Goal: Communication & Community: Participate in discussion

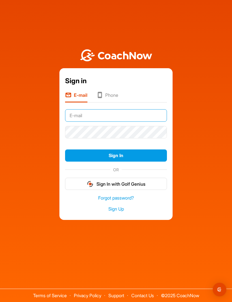
type input "[EMAIL_ADDRESS][DOMAIN_NAME]"
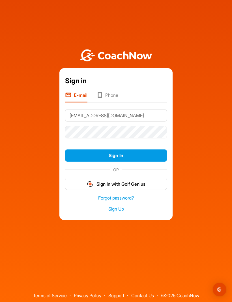
click at [116, 162] on button "Sign In" at bounding box center [116, 155] width 102 height 12
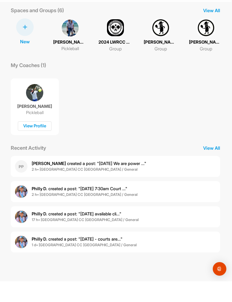
scroll to position [19, 0]
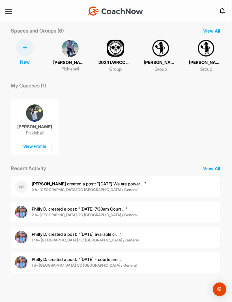
click at [210, 165] on p "View All" at bounding box center [212, 168] width 28 height 7
click at [4, 132] on div "Home Notifications Invitations [DATE] PP [PERSON_NAME] created a post : "[DATE]…" at bounding box center [115, 152] width 232 height 250
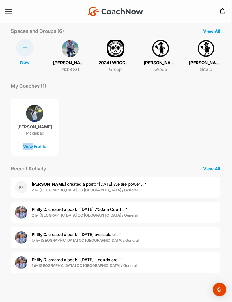
click at [212, 117] on div "[PERSON_NAME] Pickleball View Profile" at bounding box center [115, 125] width 221 height 62
click at [11, 12] on div at bounding box center [8, 12] width 7 height 4
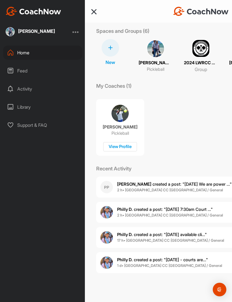
click at [28, 92] on div "Activity" at bounding box center [42, 89] width 79 height 14
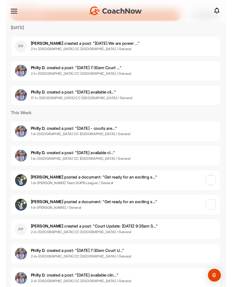
scroll to position [46, 0]
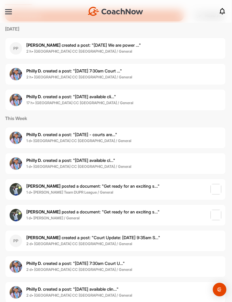
click at [89, 243] on b "2 d • [GEOGRAPHIC_DATA] CC [GEOGRAPHIC_DATA] / General" at bounding box center [79, 243] width 106 height 5
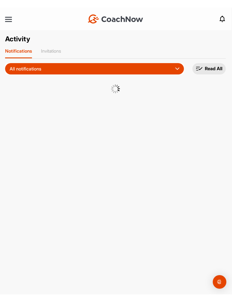
scroll to position [0, 0]
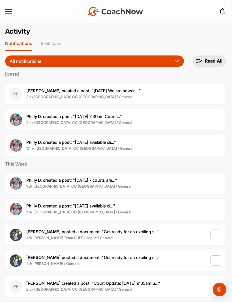
click at [54, 42] on p "Invitations" at bounding box center [51, 43] width 20 height 6
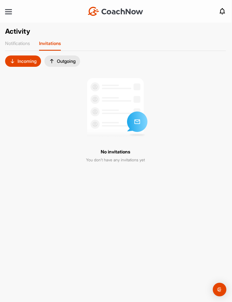
click at [18, 40] on p "Notifications" at bounding box center [17, 43] width 25 height 6
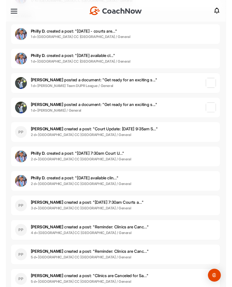
scroll to position [148, 0]
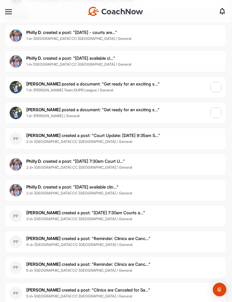
click at [86, 218] on b "3 d • Lakewood Ranch CC Pickleball / General" at bounding box center [79, 219] width 106 height 5
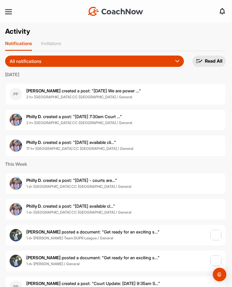
scroll to position [1, 0]
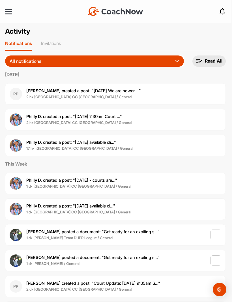
click at [92, 91] on span "Pedro P. created a post : "Thursday 9/25 We are power ..."" at bounding box center [83, 90] width 115 height 5
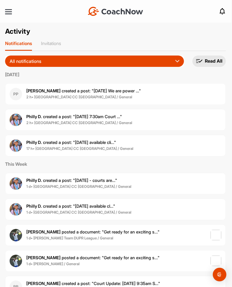
scroll to position [1, 0]
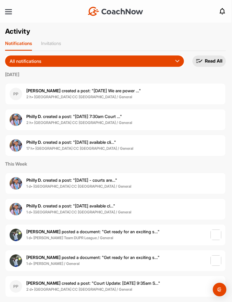
click at [99, 120] on b "2 h • Lakewood Ranch CC Pickleball / General" at bounding box center [79, 122] width 106 height 5
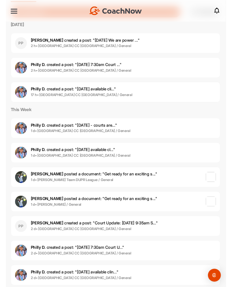
scroll to position [50, 0]
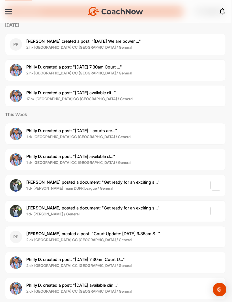
click at [106, 207] on span "Jimmy R. posted a document : " Get ready for an exciting s... "" at bounding box center [92, 207] width 133 height 5
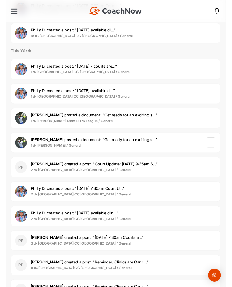
scroll to position [112, 0]
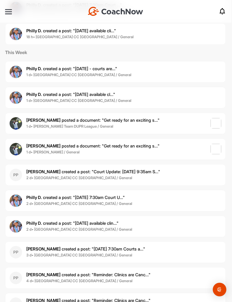
click at [89, 177] on b "2 d • Lakewood Ranch CC Pickleball / General" at bounding box center [79, 177] width 106 height 5
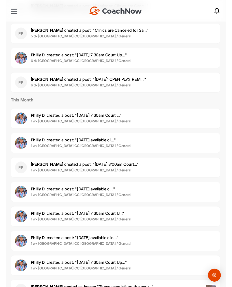
scroll to position [406, 0]
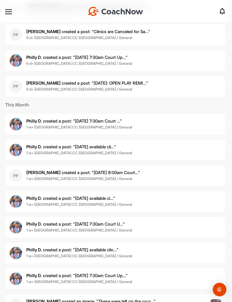
click at [97, 174] on p "Pedro P. created a post : "Wednesday 9/17 8:00am Court..."" at bounding box center [83, 173] width 114 height 7
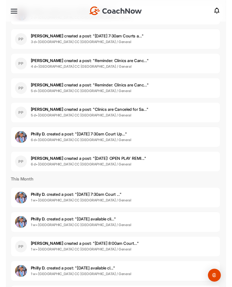
scroll to position [323, 0]
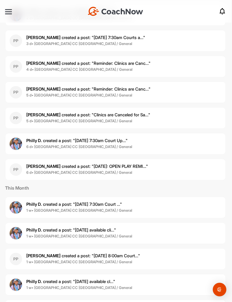
click at [80, 206] on p "Philly D. created a post : "Thursday 9/18 7:30am Court ..."" at bounding box center [74, 204] width 96 height 7
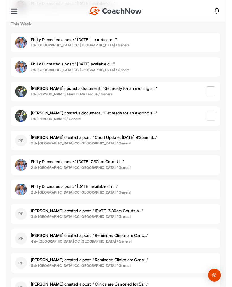
scroll to position [139, 0]
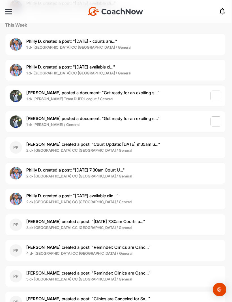
click at [94, 225] on span "3 d • Lakewood Ranch CC Pickleball / General" at bounding box center [85, 228] width 119 height 6
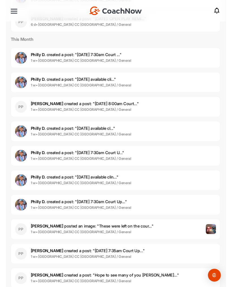
scroll to position [470, 0]
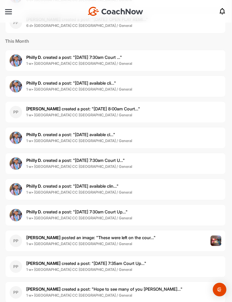
click at [79, 216] on b "1 w • Lakewood Ranch CC Pickleball / General" at bounding box center [79, 218] width 106 height 5
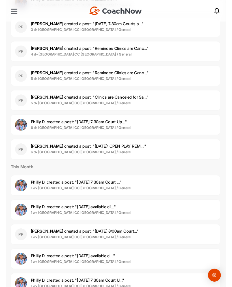
scroll to position [336, 0]
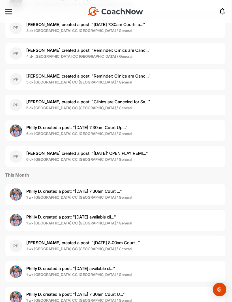
click at [92, 192] on p "Philly D. created a post : "Thursday 9/18 7:30am Court ..."" at bounding box center [74, 191] width 96 height 7
